Goal: Information Seeking & Learning: Learn about a topic

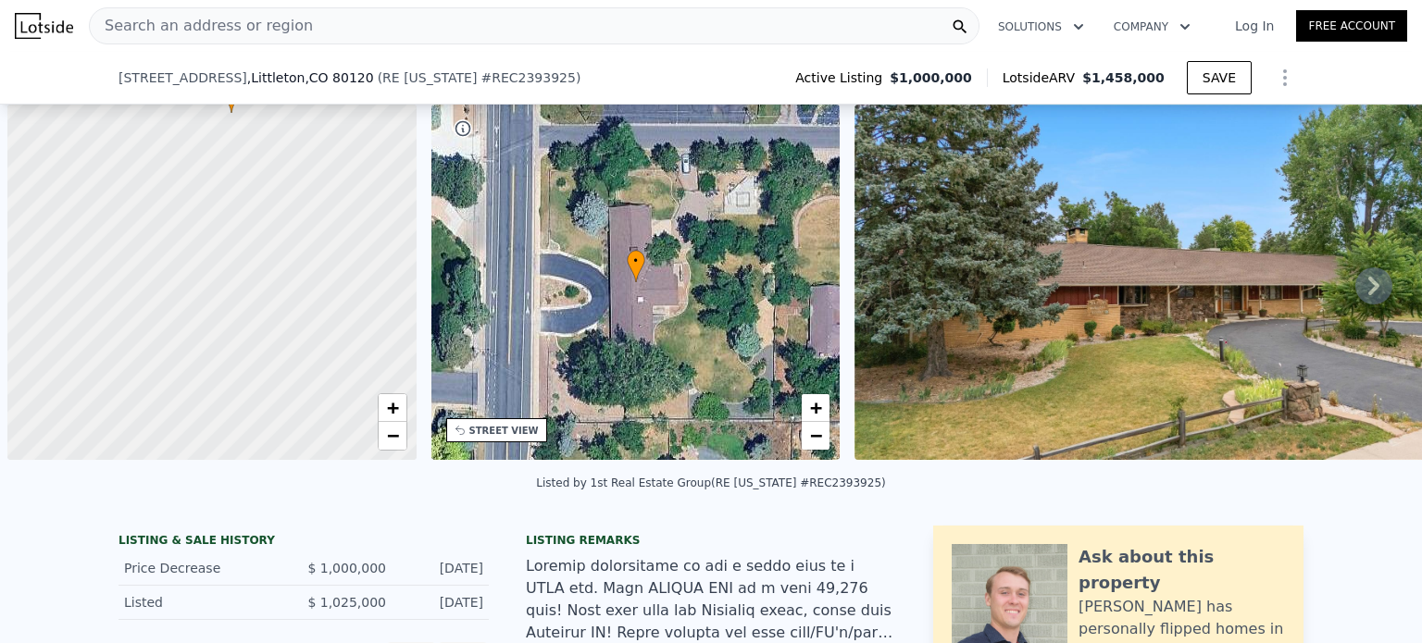
type input "4514"
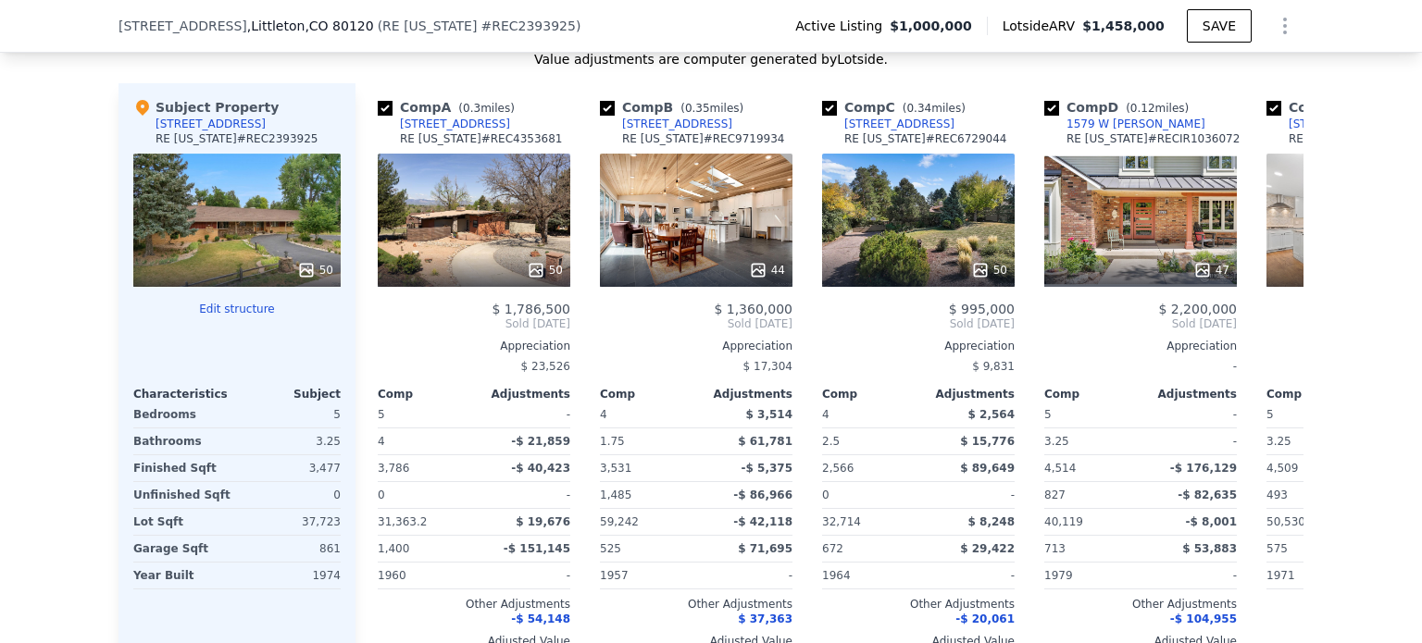
click at [1149, 504] on div "-$ 82,635" at bounding box center [1190, 495] width 93 height 26
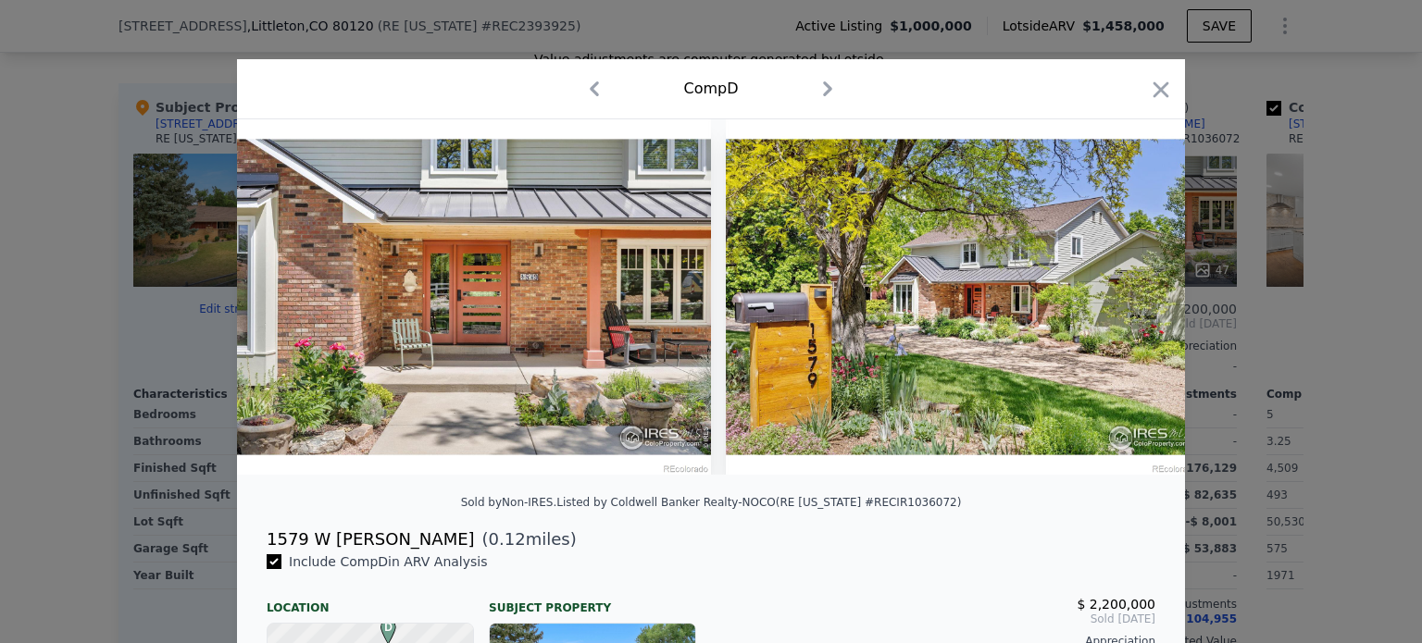
click at [1243, 444] on div at bounding box center [711, 321] width 1422 height 643
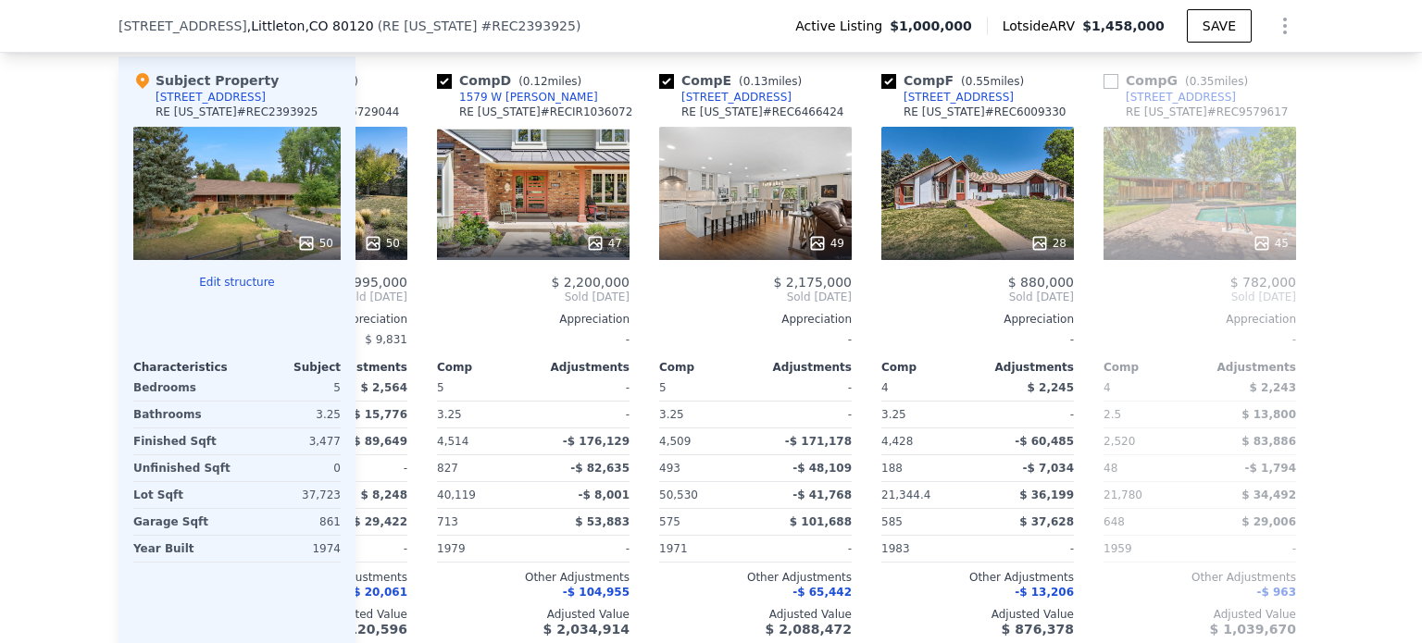
scroll to position [1880, 0]
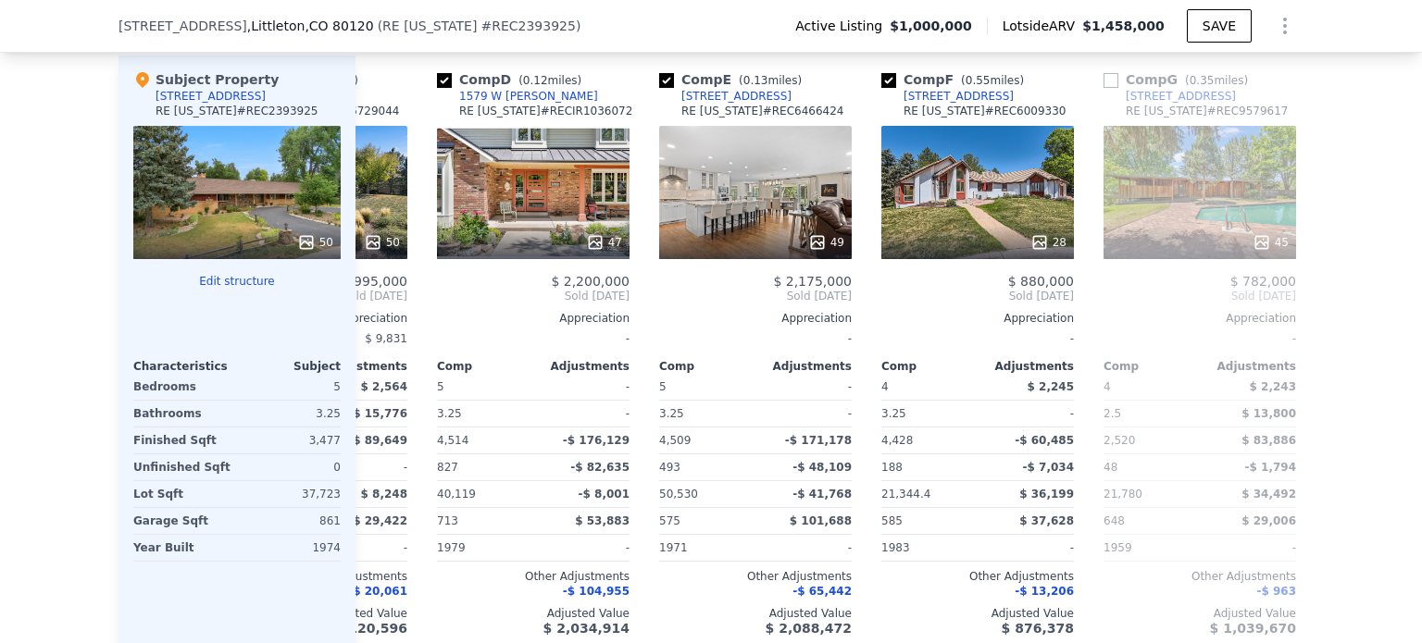
click at [693, 208] on div "49" at bounding box center [755, 192] width 193 height 133
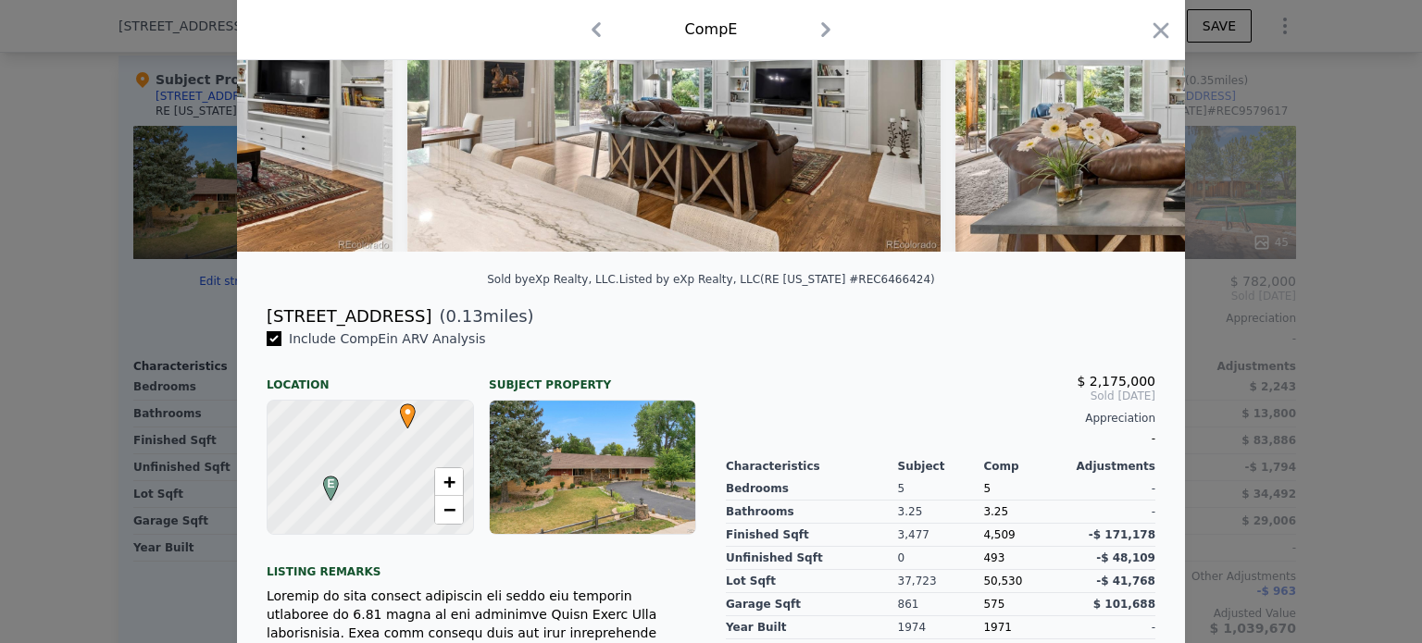
scroll to position [225, 0]
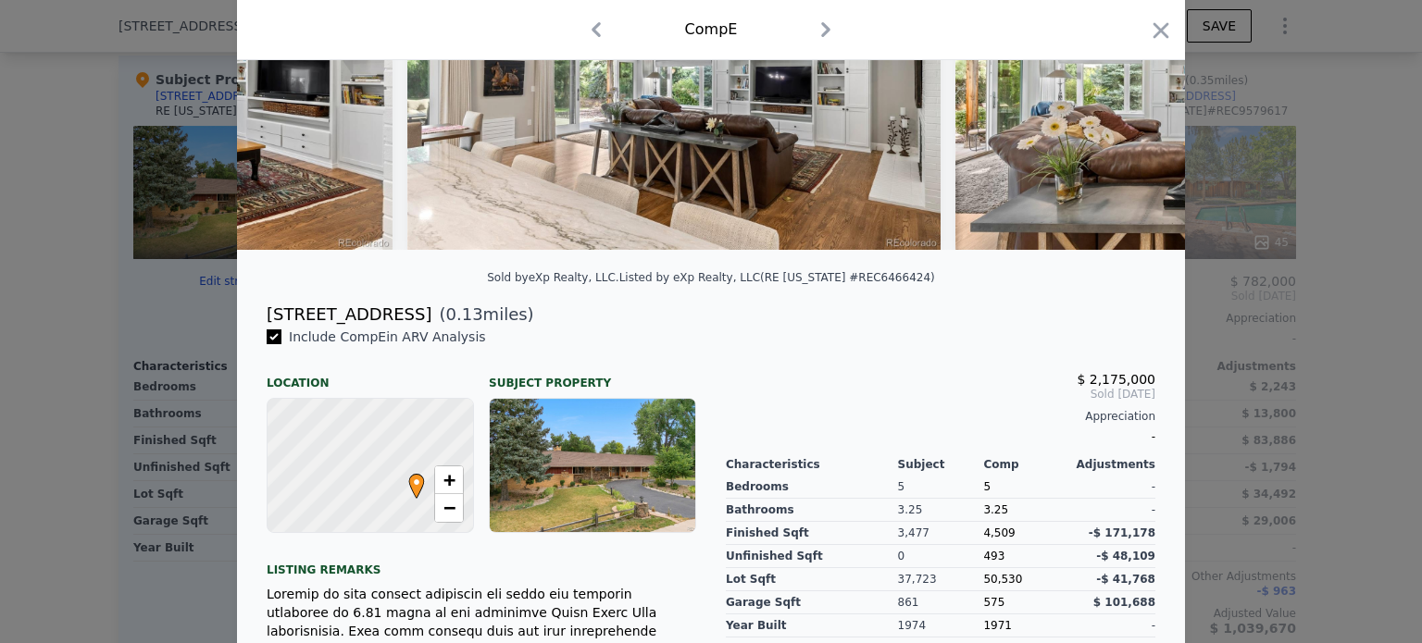
drag, startPoint x: 407, startPoint y: 329, endPoint x: 258, endPoint y: 331, distance: 149.1
click at [258, 328] on div "[STREET_ADDRESS] ( 0.13 miles)" at bounding box center [711, 315] width 918 height 26
copy div "[STREET_ADDRESS]"
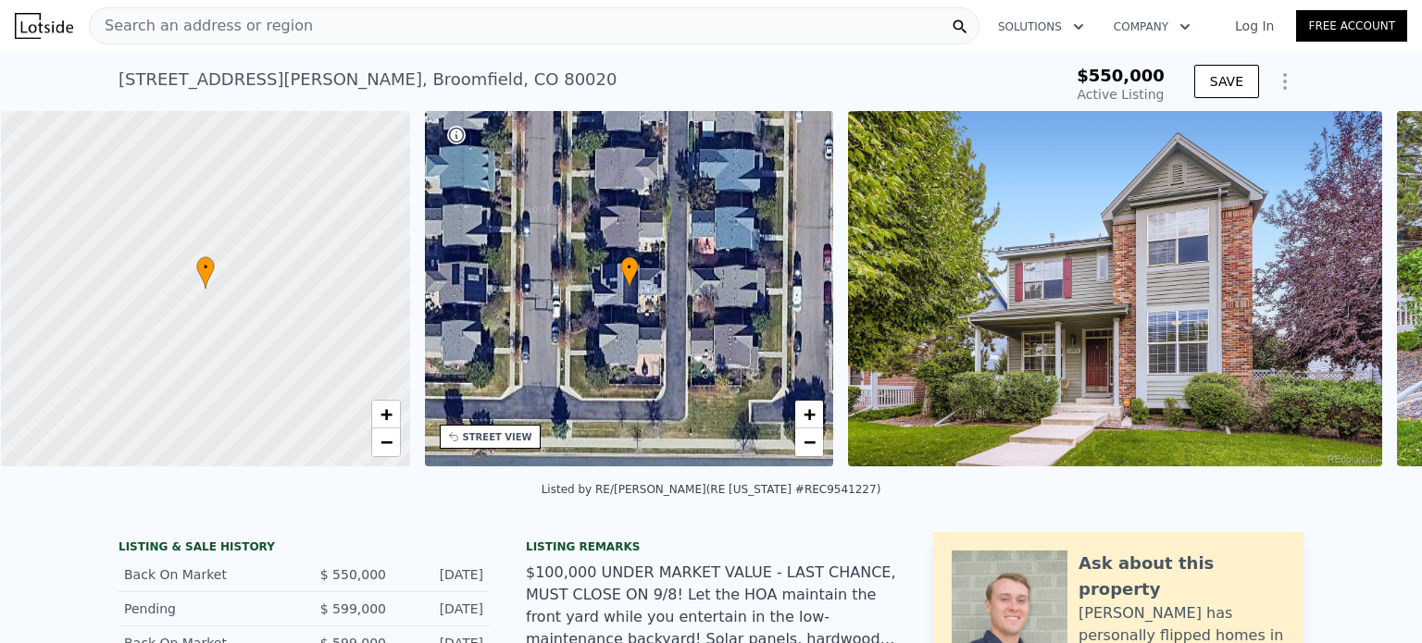
scroll to position [0, 7]
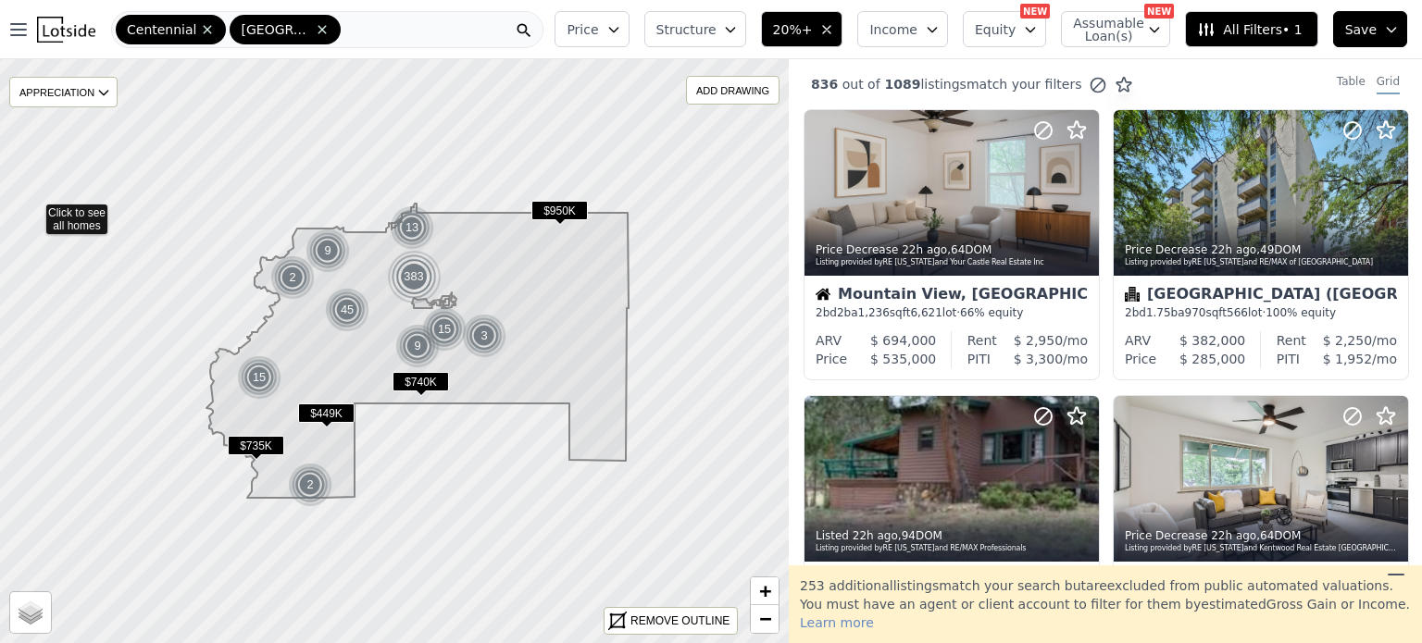
scroll to position [770, 0]
